Goal: Transaction & Acquisition: Download file/media

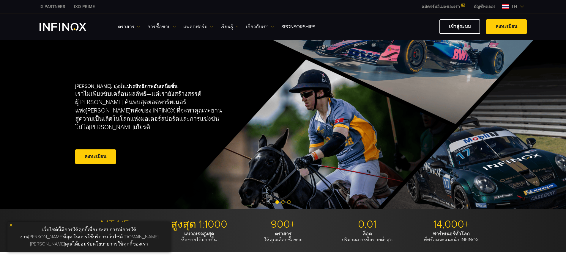
click at [193, 25] on link "แพลตฟอร์ม" at bounding box center [198, 26] width 30 height 7
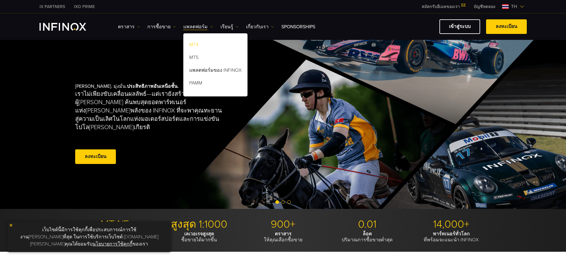
click at [192, 41] on link "MT4" at bounding box center [215, 45] width 64 height 13
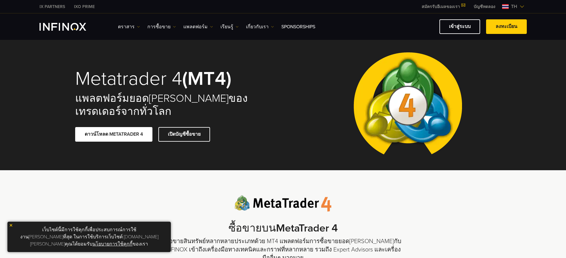
click at [114, 134] on span at bounding box center [114, 134] width 0 height 0
click at [127, 134] on link "ดาวน์โหลด METATRADER 4" at bounding box center [113, 134] width 77 height 15
click at [198, 26] on link "แพลตฟอร์ม" at bounding box center [198, 26] width 30 height 7
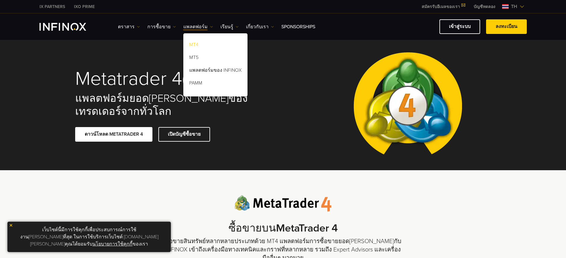
click at [191, 45] on link "MT4" at bounding box center [215, 45] width 64 height 13
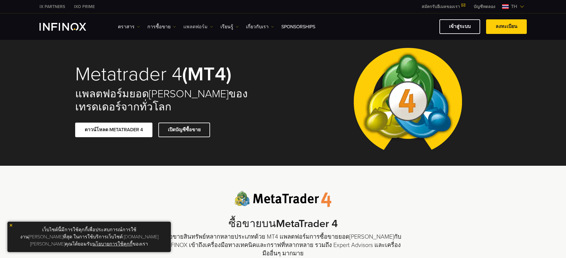
click at [192, 26] on link "แพลตฟอร์ม" at bounding box center [198, 26] width 30 height 7
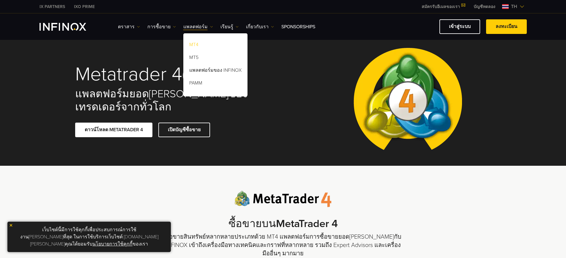
click at [191, 44] on link "MT4" at bounding box center [215, 45] width 64 height 13
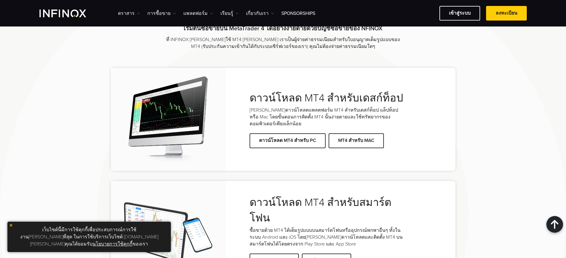
scroll to position [1219, 0]
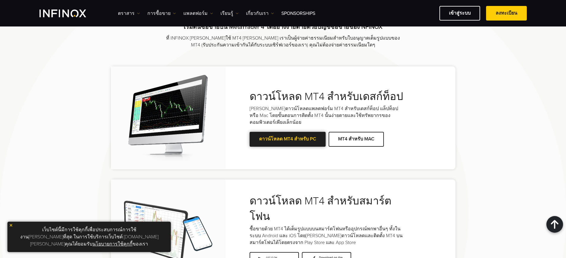
click at [292, 132] on link "ดาวน์โหลด MT4 สำหรับ PC" at bounding box center [288, 139] width 76 height 15
